Goal: Find specific page/section: Find specific page/section

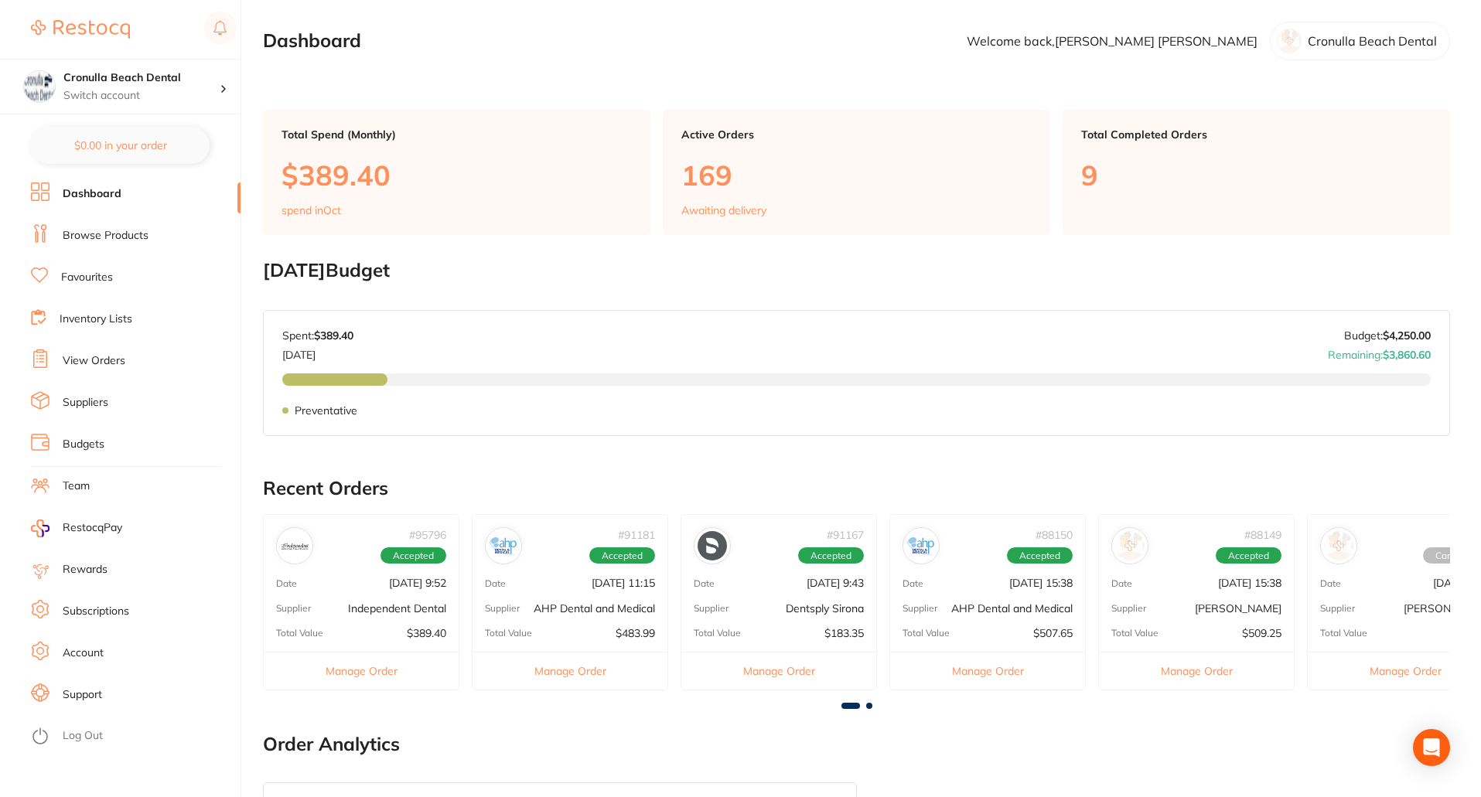
click at [104, 232] on link "Browse Products" at bounding box center [106, 235] width 86 height 15
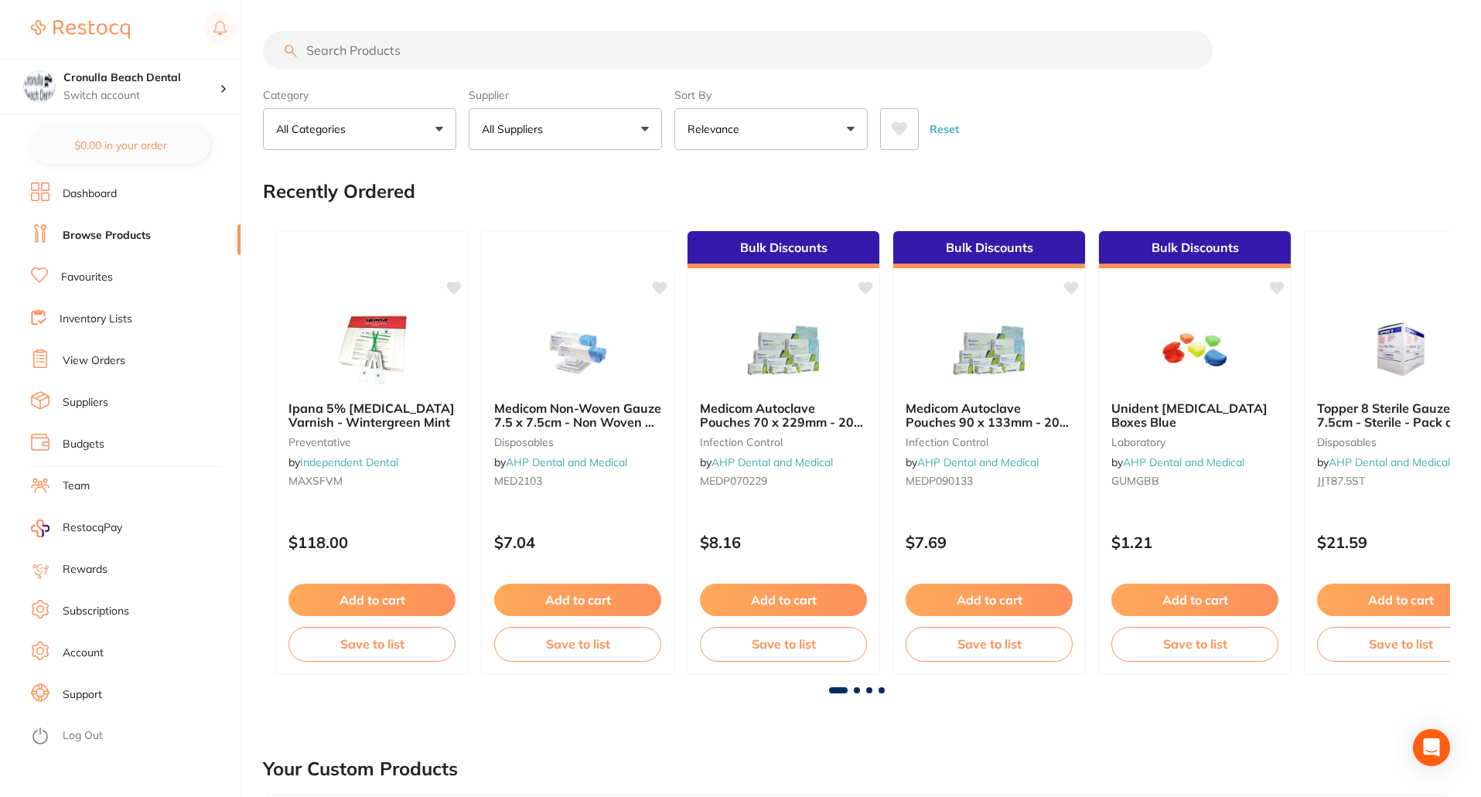
click at [360, 53] on input "search" at bounding box center [737, 50] width 949 height 39
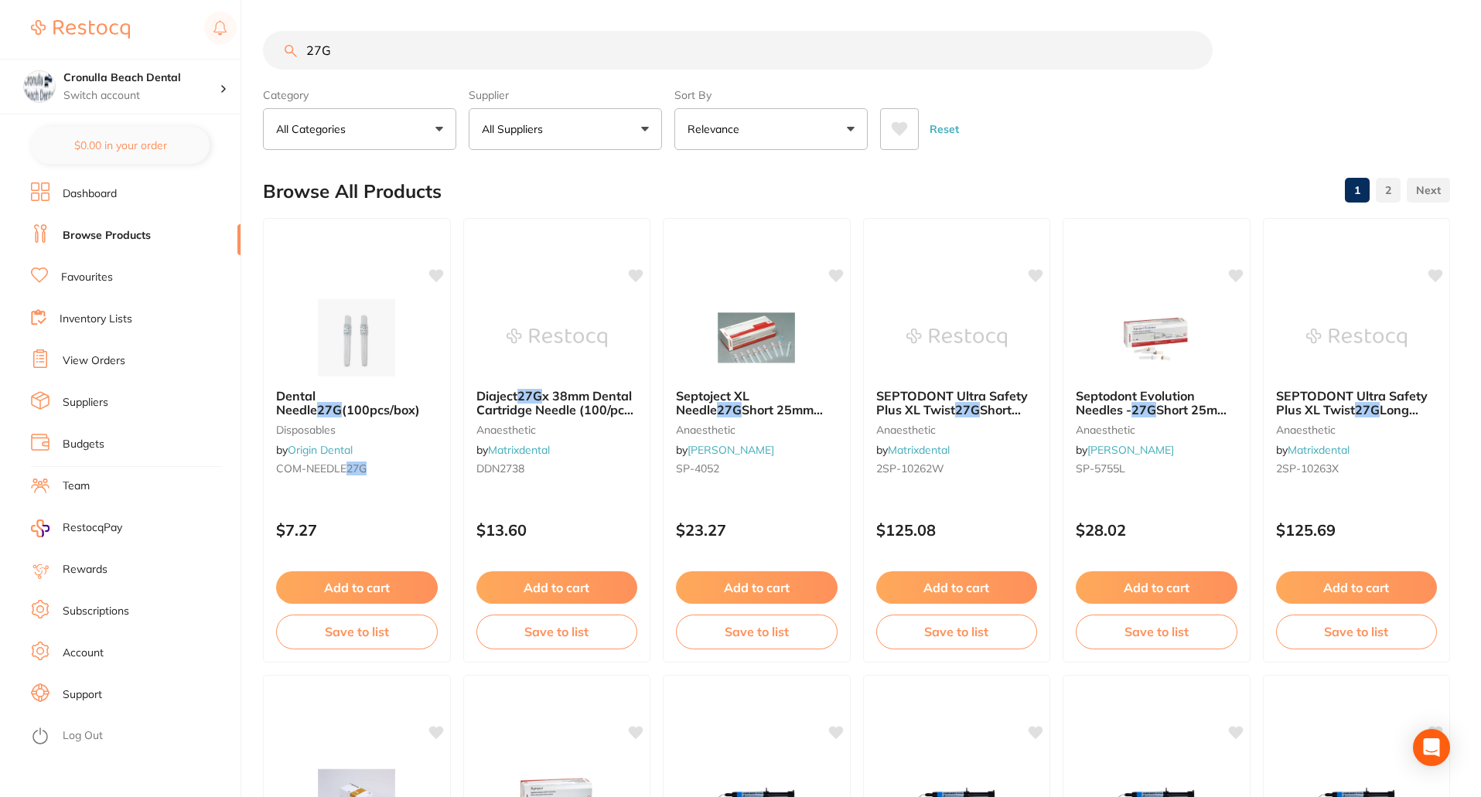
scroll to position [1, 0]
drag, startPoint x: 363, startPoint y: 48, endPoint x: 252, endPoint y: 59, distance: 111.1
click at [252, 59] on div "$389.40 Cronulla Beach Dental Switch account Cronulla Beach Dental $0.00 in you…" at bounding box center [740, 398] width 1481 height 797
type input "tray barrier"
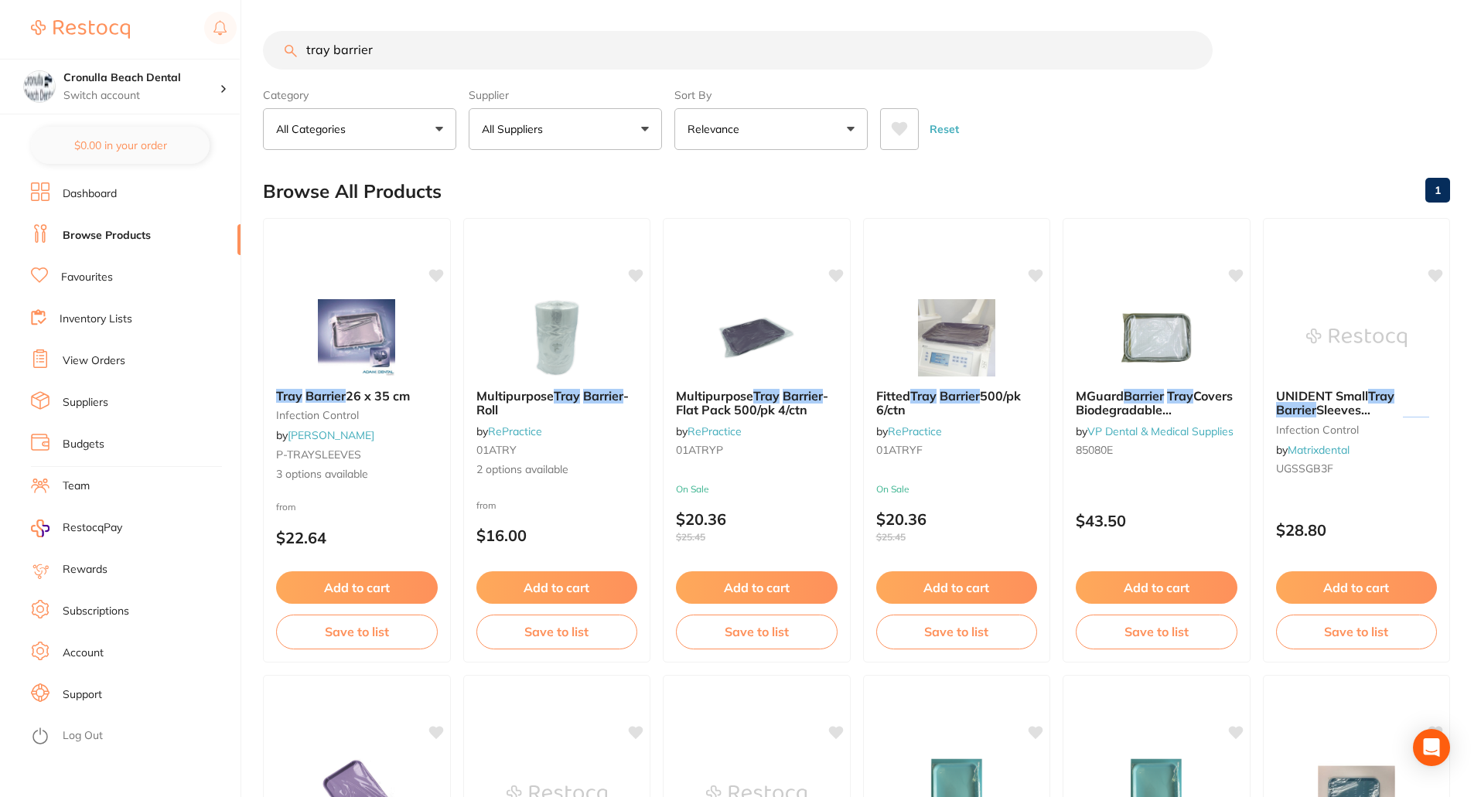
click at [762, 141] on button "Relevance" at bounding box center [770, 129] width 193 height 42
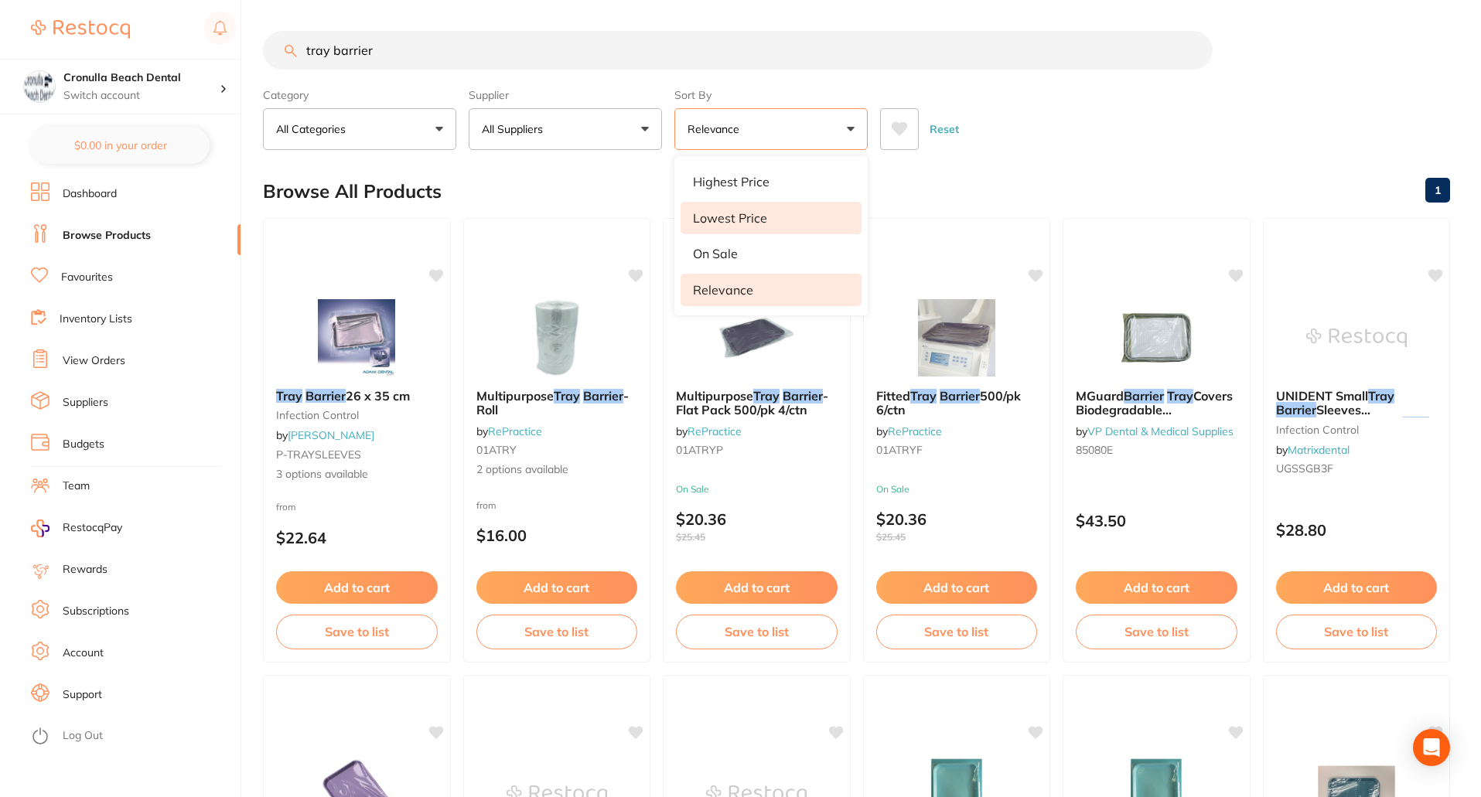
click at [741, 220] on p "Lowest Price" at bounding box center [730, 218] width 74 height 14
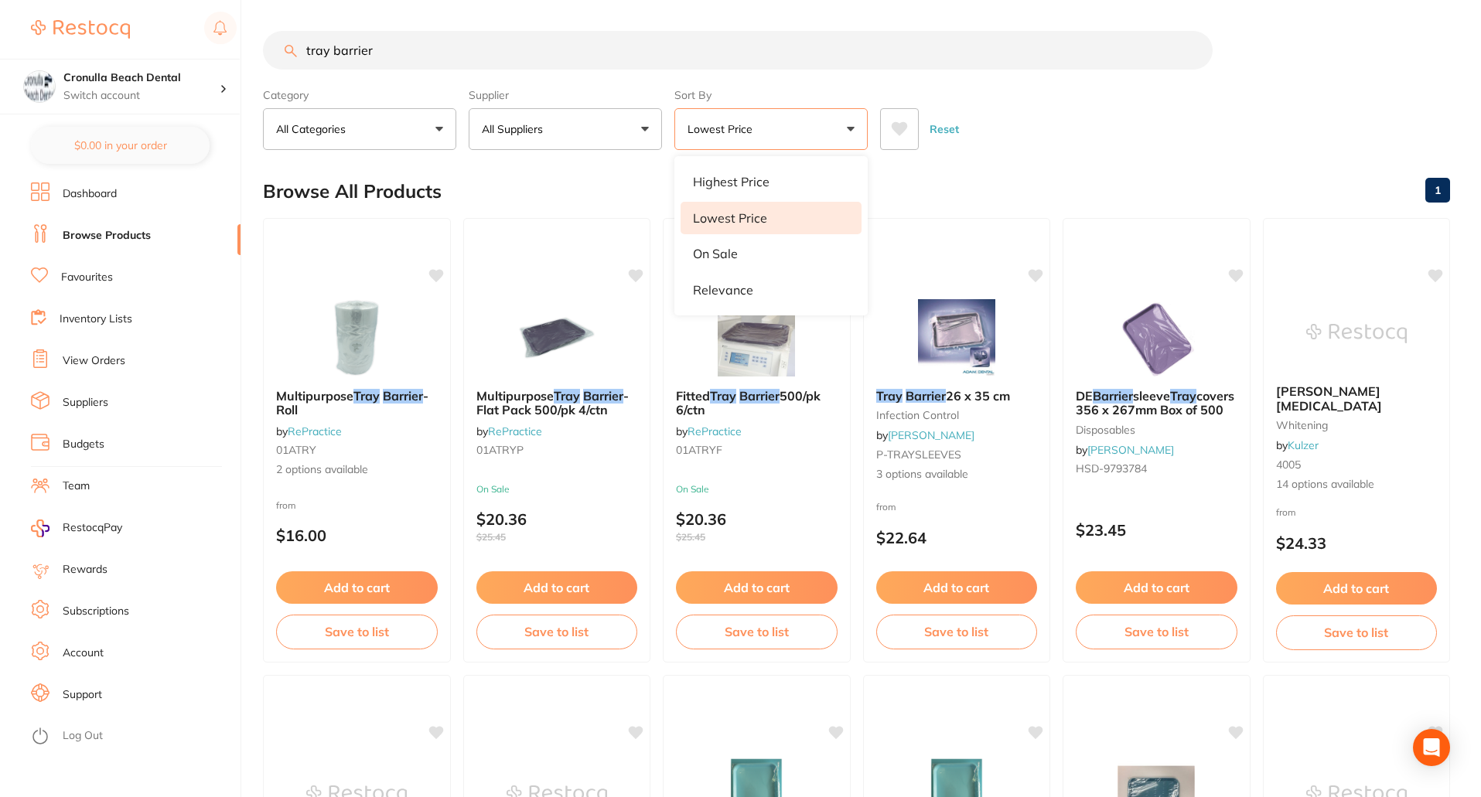
click at [550, 186] on div "Browse All Products 1" at bounding box center [856, 191] width 1187 height 52
click at [617, 143] on button "All Suppliers" at bounding box center [565, 129] width 193 height 42
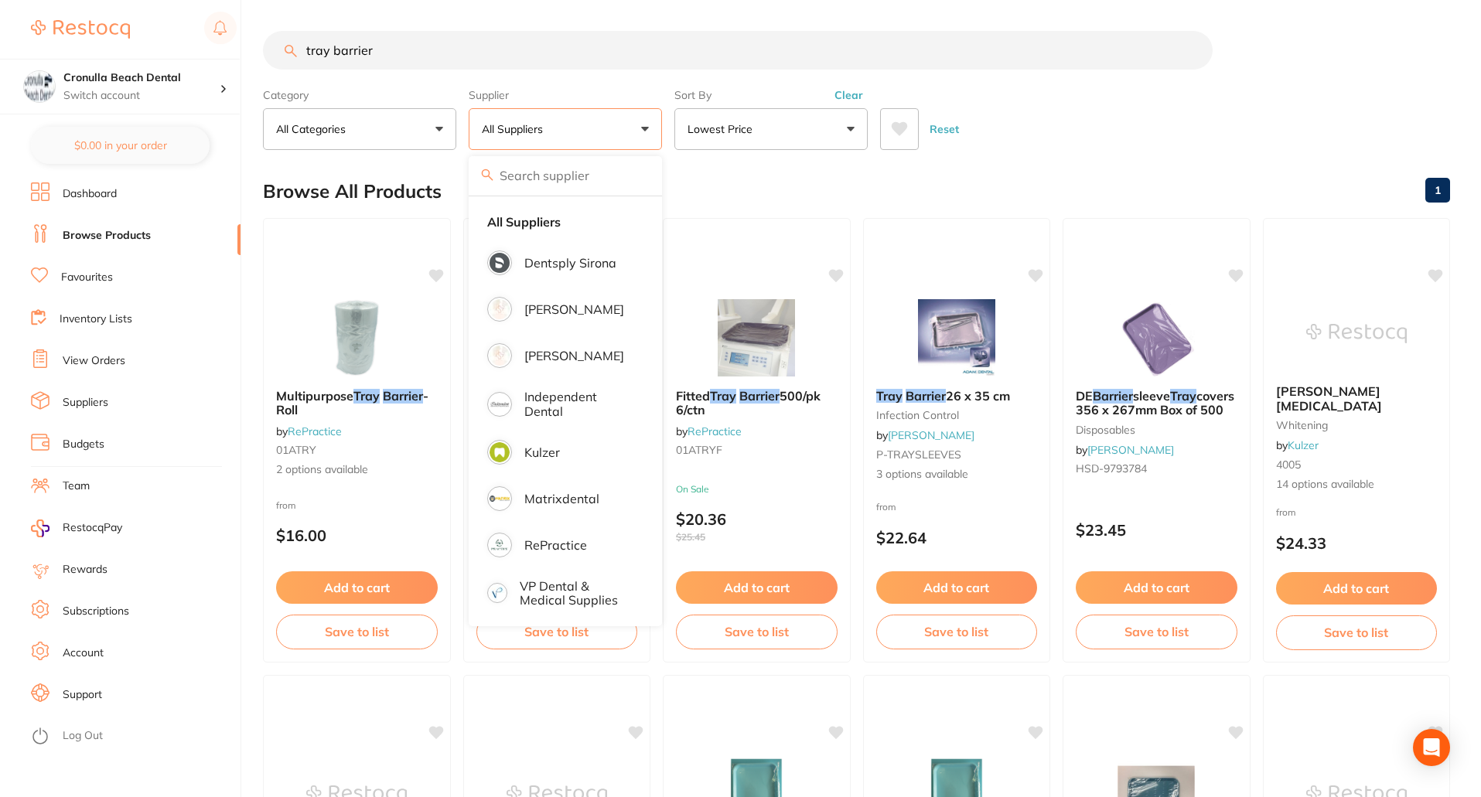
click at [753, 189] on div "Browse All Products 1" at bounding box center [856, 191] width 1187 height 52
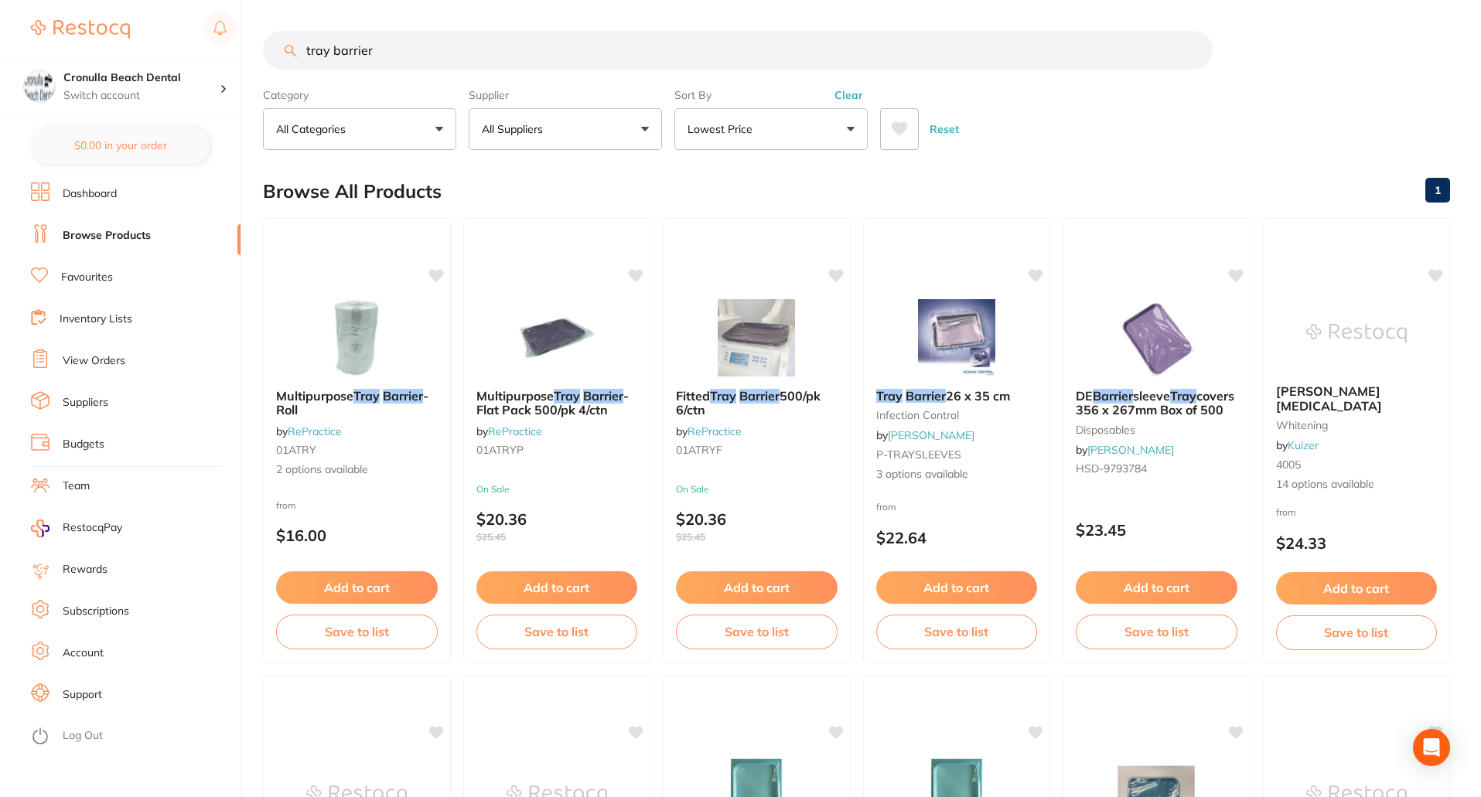
click at [1191, 55] on input "tray barrier" at bounding box center [737, 50] width 949 height 39
click at [1192, 49] on input "tray barrier" at bounding box center [737, 50] width 949 height 39
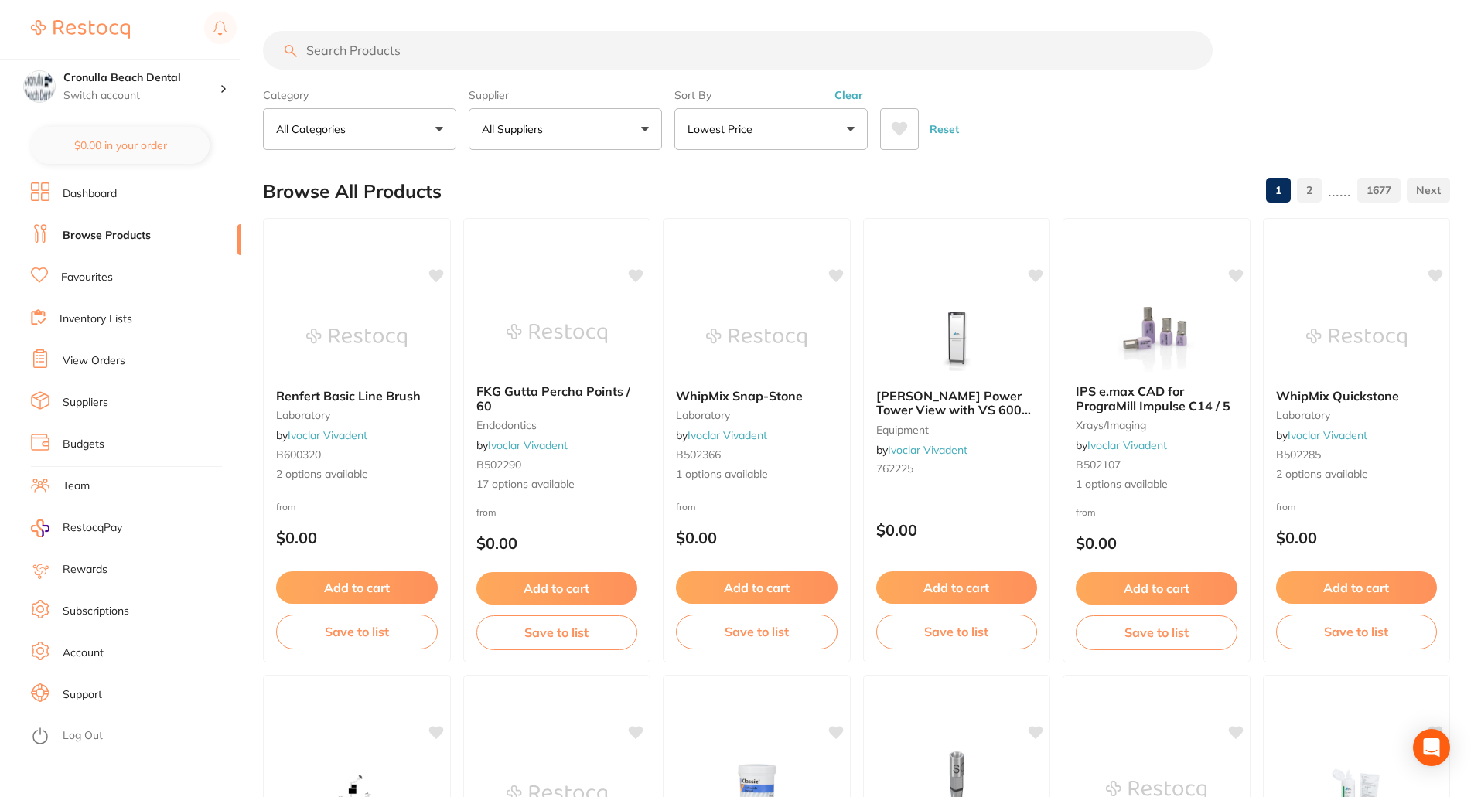
click at [531, 58] on input "search" at bounding box center [737, 50] width 949 height 39
paste input "Code: SP-4052"
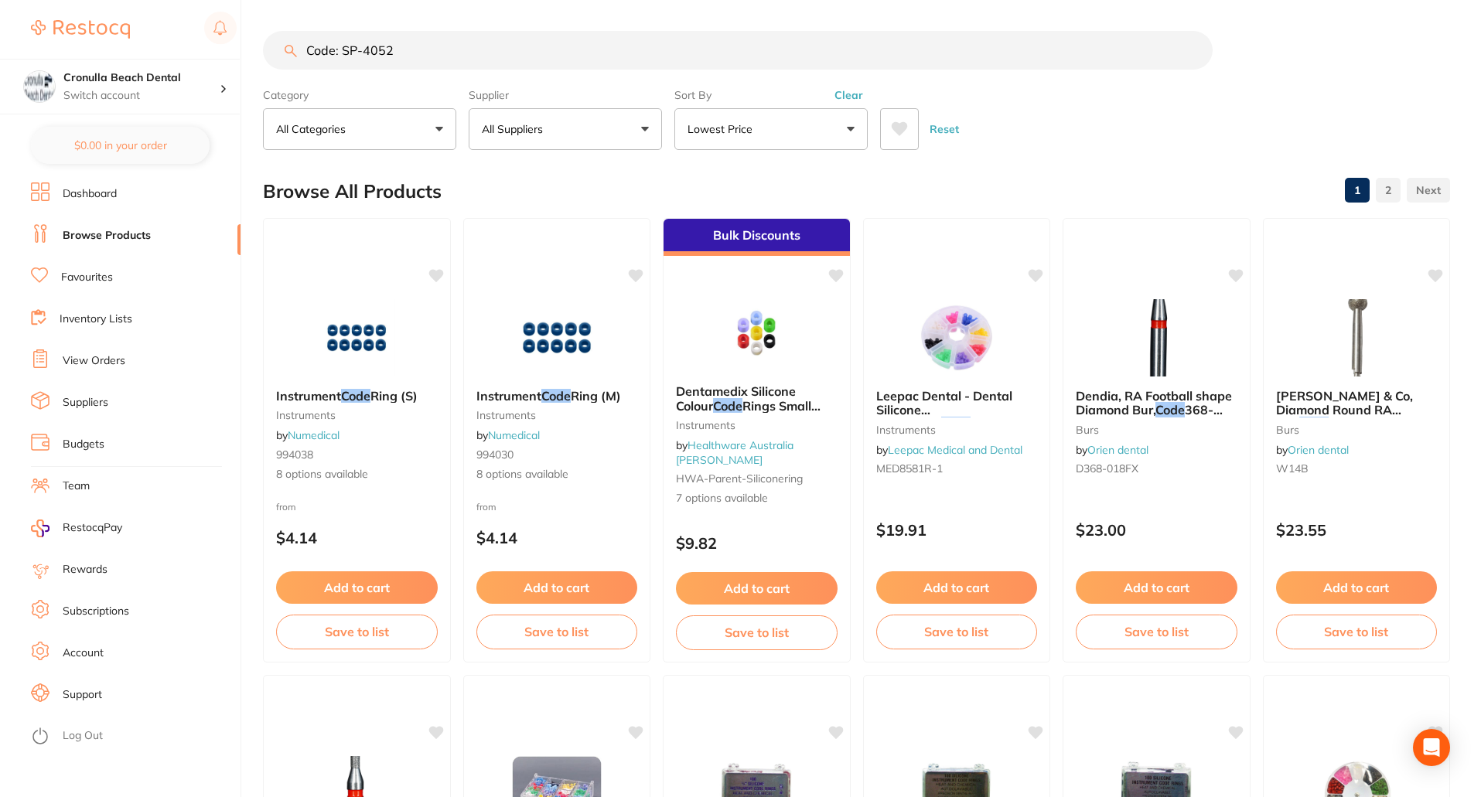
drag, startPoint x: 343, startPoint y: 53, endPoint x: 172, endPoint y: 42, distance: 170.4
click at [179, 44] on div "$389.40 Cronulla Beach Dental Switch account Cronulla Beach Dental $0.00 in you…" at bounding box center [740, 398] width 1481 height 797
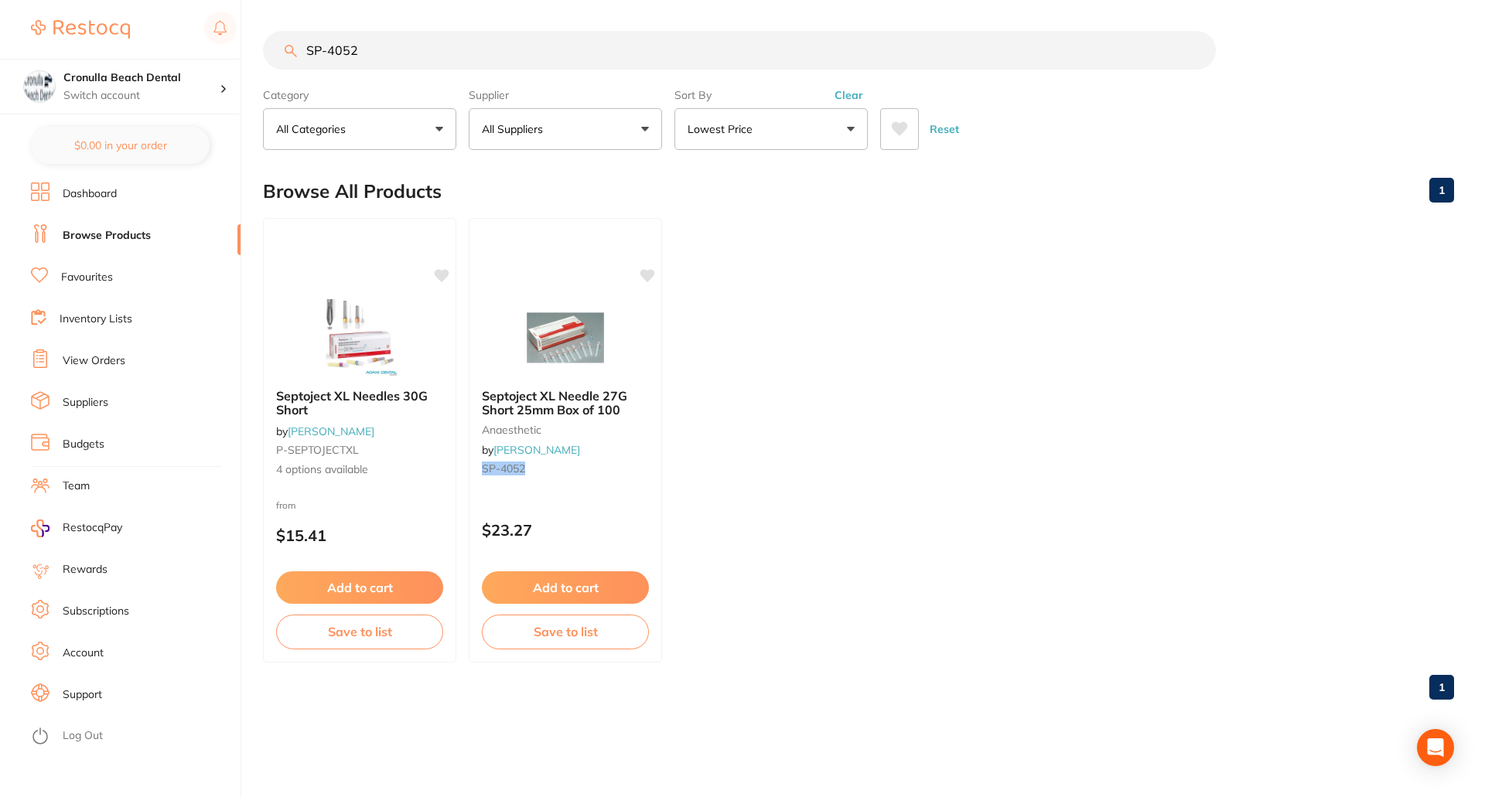
type input "SP-4052"
